Goal: Use online tool/utility

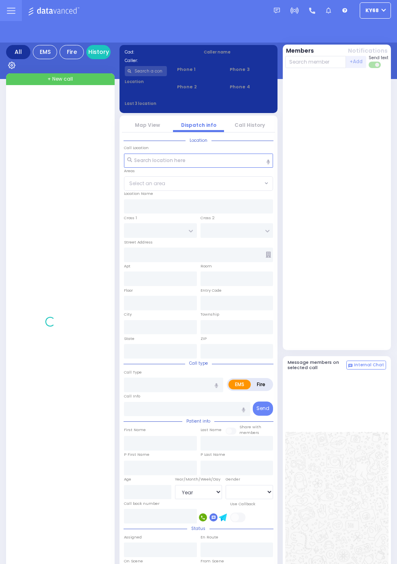
select select "Year"
select select "[DEMOGRAPHIC_DATA]"
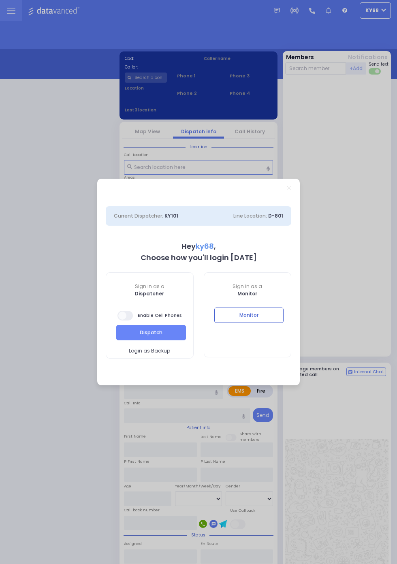
select select "12"
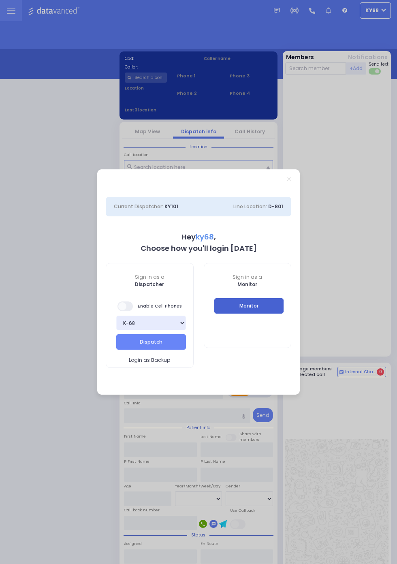
click at [279, 312] on button "Monitor" at bounding box center [249, 305] width 70 height 15
